Goal: Navigation & Orientation: Find specific page/section

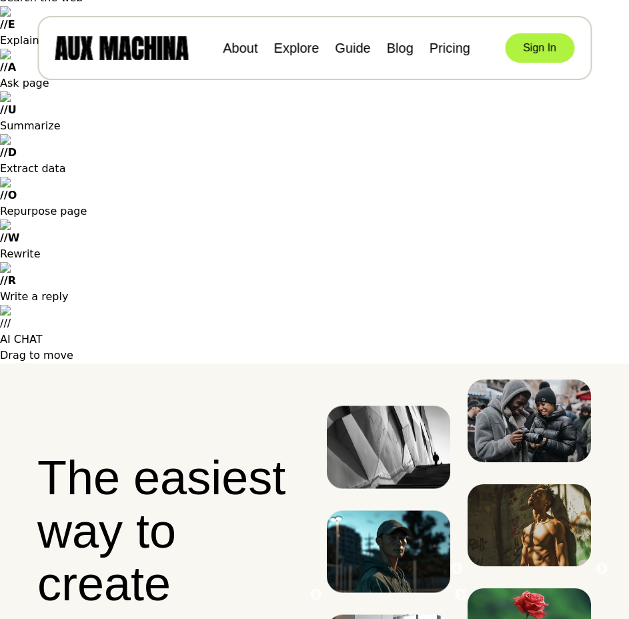
scroll to position [133, 0]
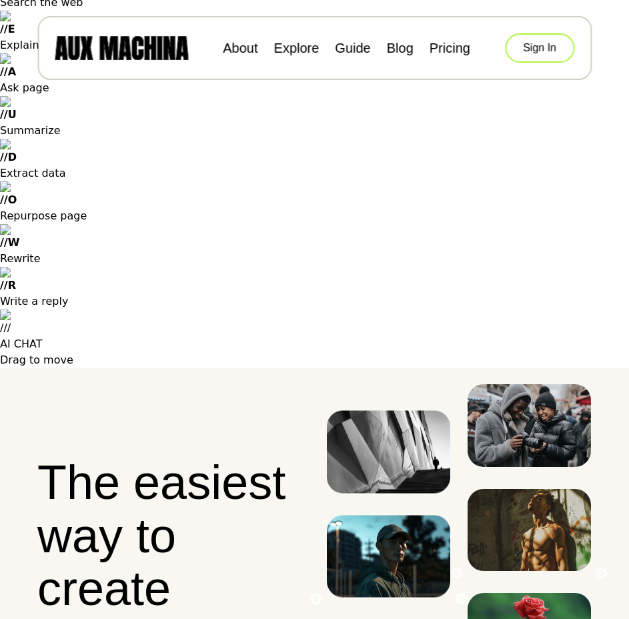
click at [528, 54] on button "Sign In" at bounding box center [539, 47] width 69 height 29
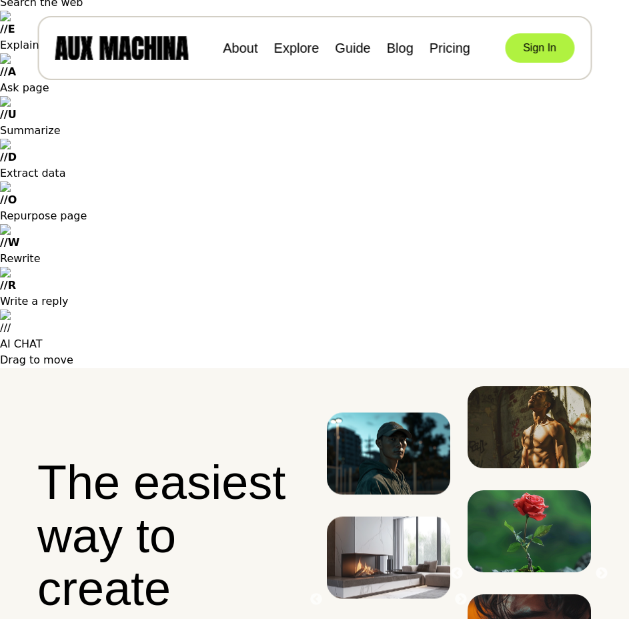
scroll to position [121, 0]
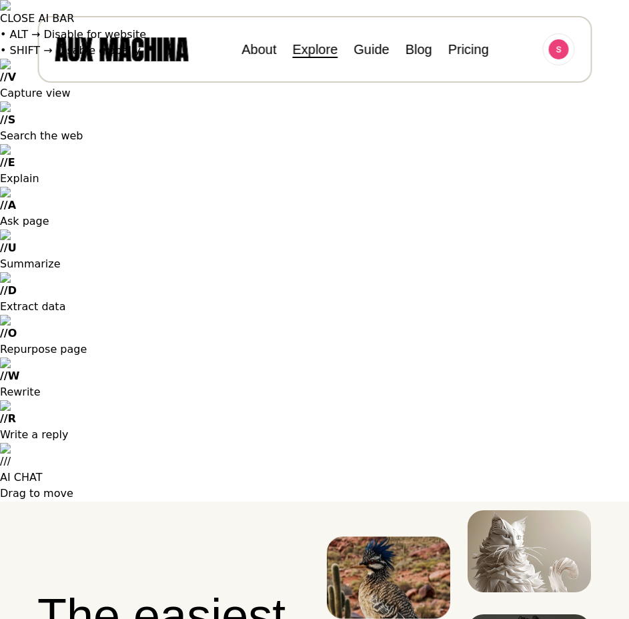
click at [323, 47] on link "Explore" at bounding box center [314, 49] width 45 height 15
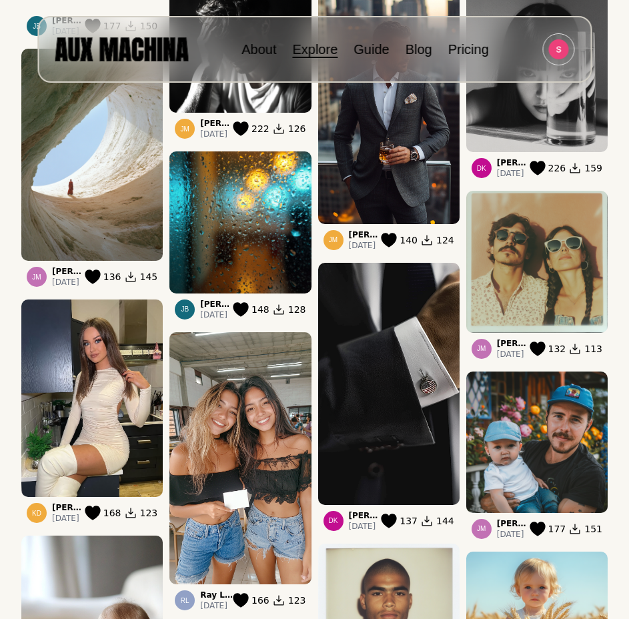
scroll to position [733, 0]
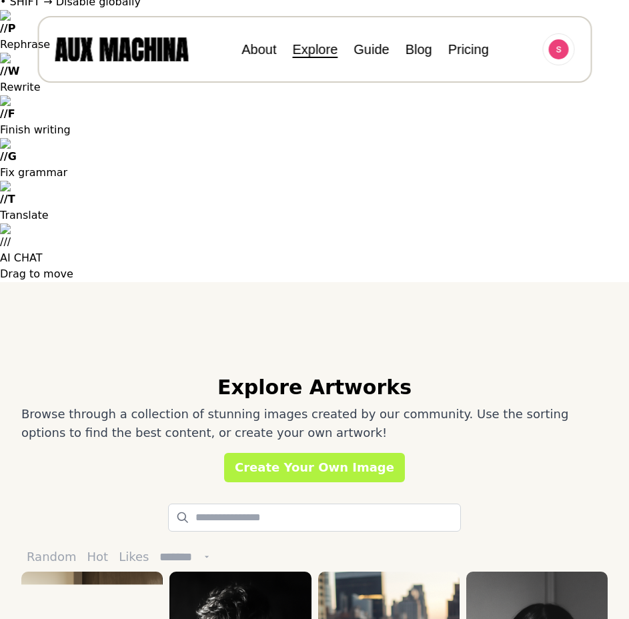
scroll to position [0, 0]
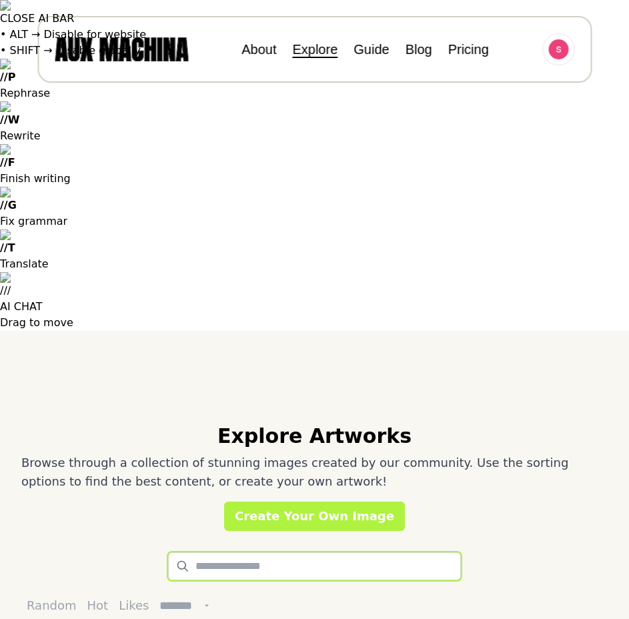
click at [231, 552] on input "text" at bounding box center [314, 566] width 293 height 28
type input "**********"
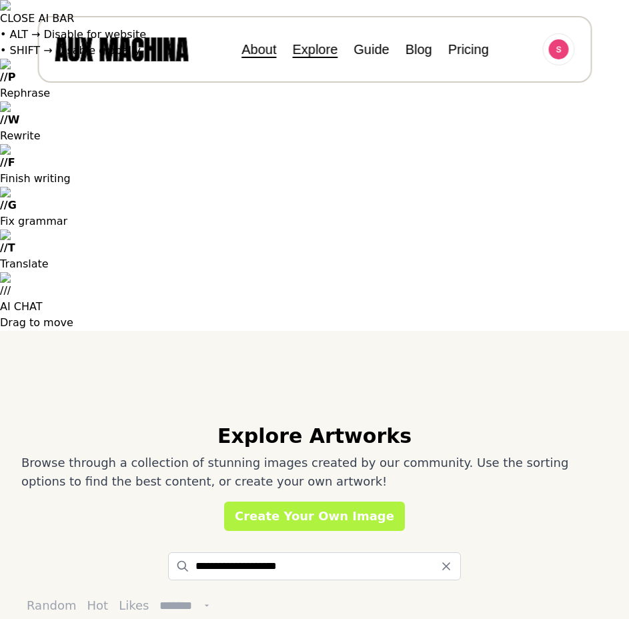
click at [260, 49] on link "About" at bounding box center [258, 49] width 35 height 15
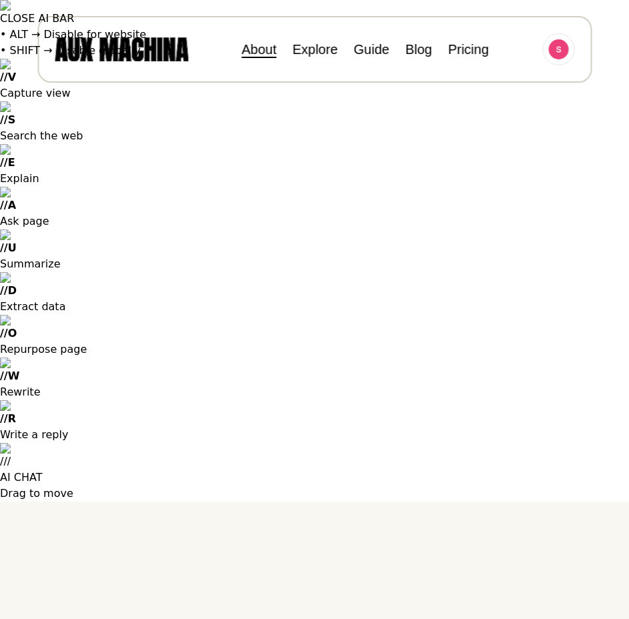
scroll to position [409, 0]
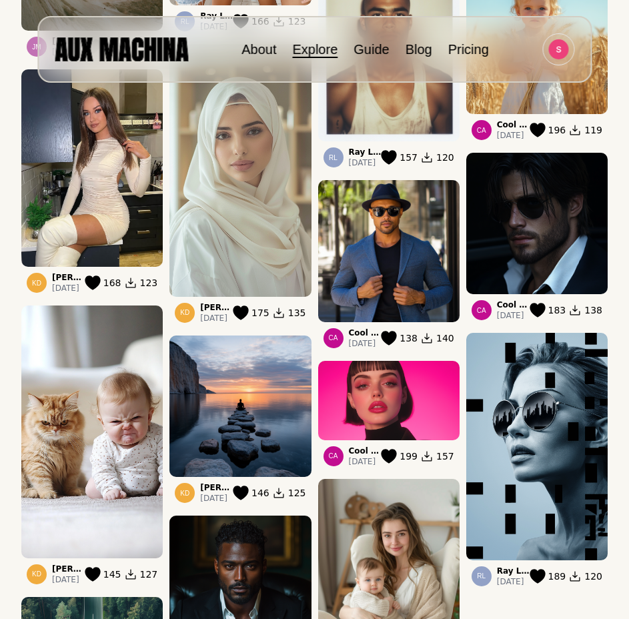
scroll to position [1400, 0]
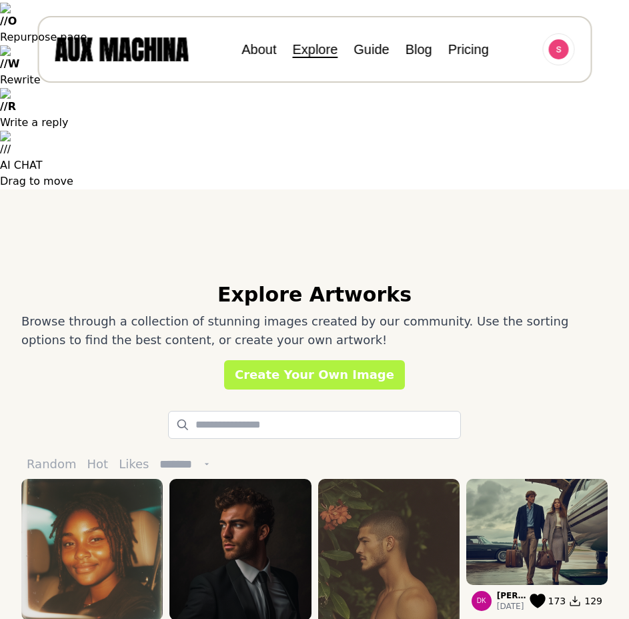
scroll to position [133, 0]
